Goal: Task Accomplishment & Management: Manage account settings

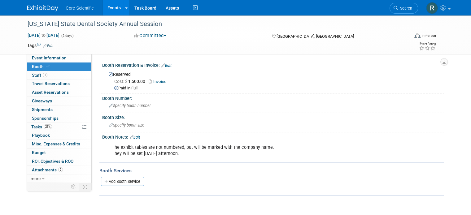
click at [364, 174] on div "Add Booth Service" at bounding box center [271, 181] width 344 height 14
click at [47, 10] on img at bounding box center [42, 8] width 31 height 6
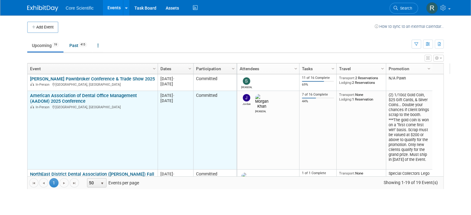
click at [93, 93] on link "American Association of Dental Office Management (AADOM) 2025 Conference" at bounding box center [83, 98] width 107 height 11
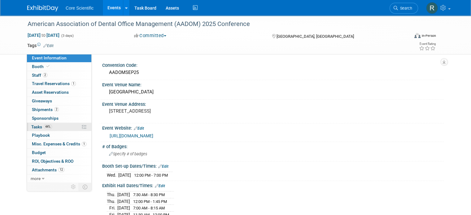
click at [51, 127] on link "44% Tasks 44%" at bounding box center [59, 127] width 64 height 8
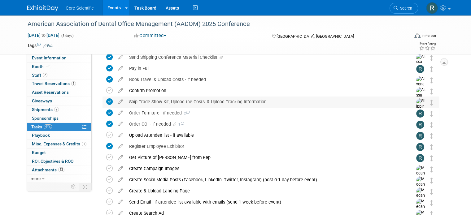
scroll to position [28, 0]
click at [27, 10] on img at bounding box center [42, 8] width 31 height 6
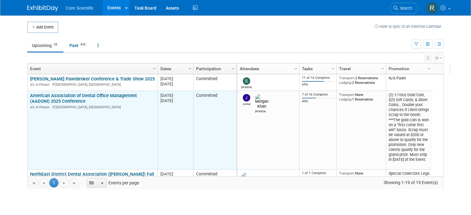
click at [108, 97] on link "American Association of Dental Office Management (AADOM) 2025 Conference" at bounding box center [83, 98] width 107 height 11
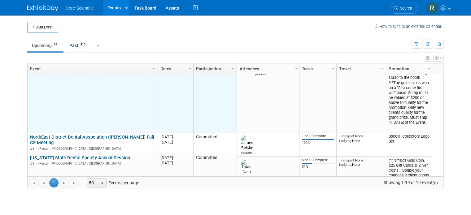
scroll to position [37, 0]
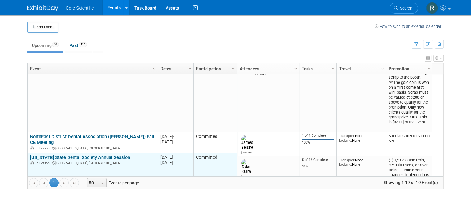
click at [82, 155] on link "[US_STATE] State Dental Society Annual Session" at bounding box center [80, 158] width 100 height 6
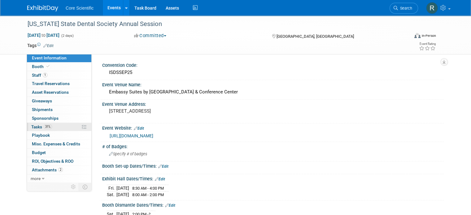
click at [61, 125] on link "31% Tasks 31%" at bounding box center [59, 127] width 64 height 8
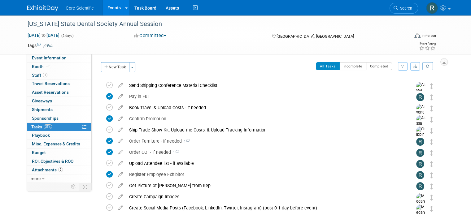
click at [38, 7] on img at bounding box center [42, 8] width 31 height 6
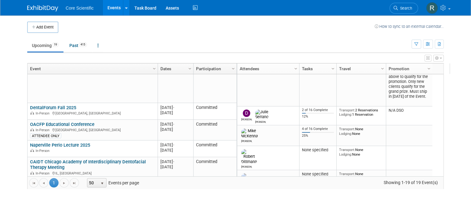
scroll to position [166, 0]
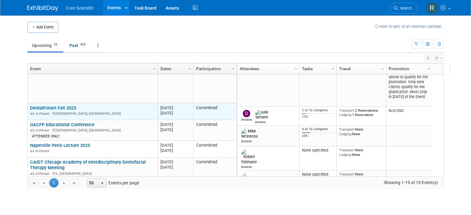
click at [68, 107] on link "DentalForum Fall 2025" at bounding box center [53, 108] width 46 height 6
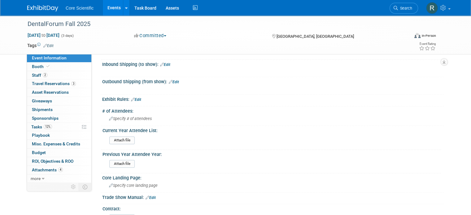
scroll to position [312, 0]
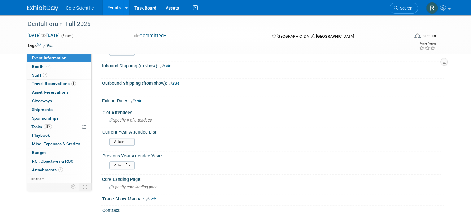
click at [30, 5] on img at bounding box center [42, 8] width 31 height 6
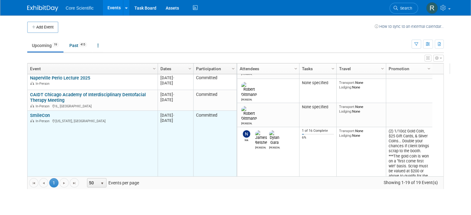
click at [38, 114] on link "SmileCon" at bounding box center [40, 116] width 20 height 6
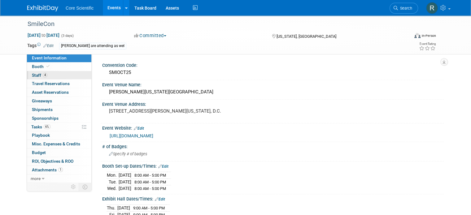
click at [58, 73] on link "4 Staff 4" at bounding box center [59, 75] width 64 height 8
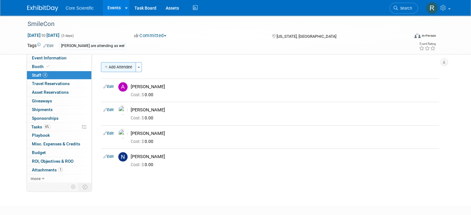
click at [123, 69] on button "Add Attendee" at bounding box center [118, 67] width 35 height 10
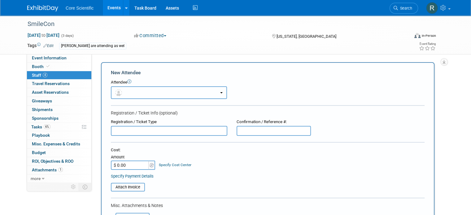
click at [151, 90] on button "button" at bounding box center [169, 92] width 116 height 13
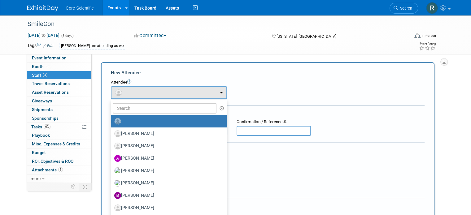
click at [294, 93] on div "Attendee <img src="https://www.exhibitday.com/Images/Unassigned-User-Icon.png" …" at bounding box center [267, 89] width 313 height 19
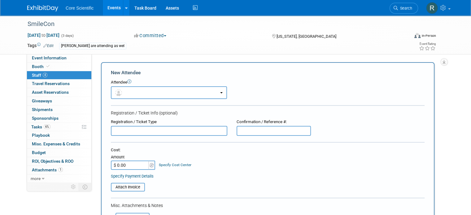
click at [74, 76] on link "4 Staff 4" at bounding box center [59, 75] width 64 height 8
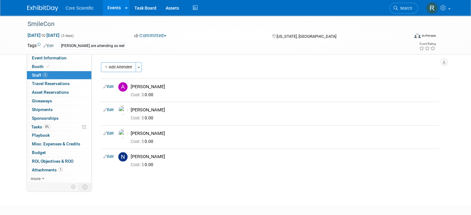
click at [32, 6] on img at bounding box center [42, 8] width 31 height 6
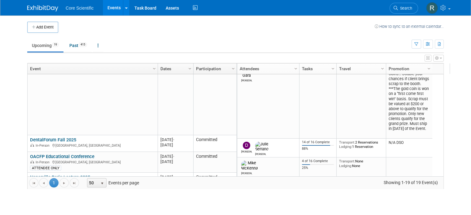
scroll to position [137, 0]
